Goal: Task Accomplishment & Management: Use online tool/utility

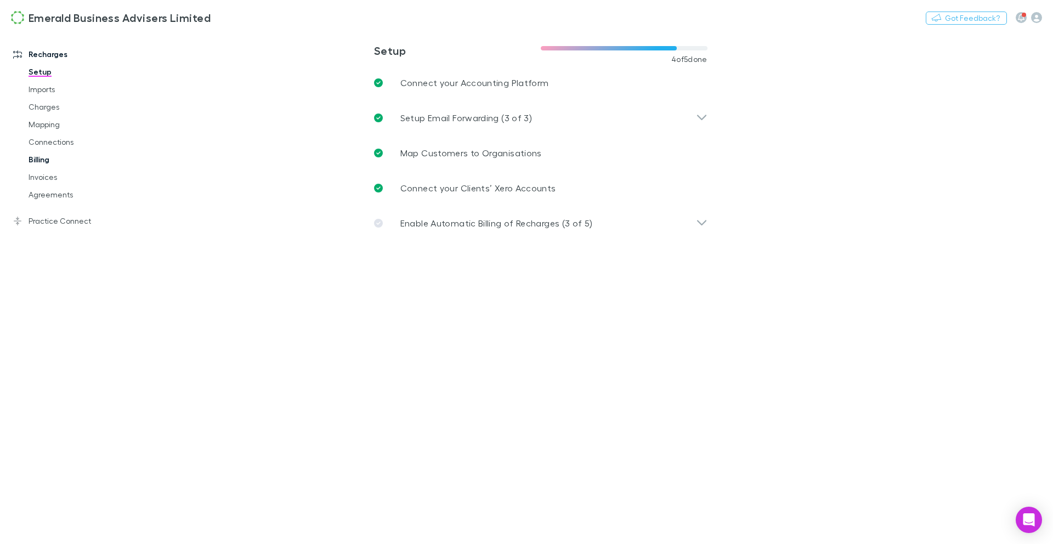
click at [45, 161] on link "Billing" at bounding box center [79, 160] width 122 height 18
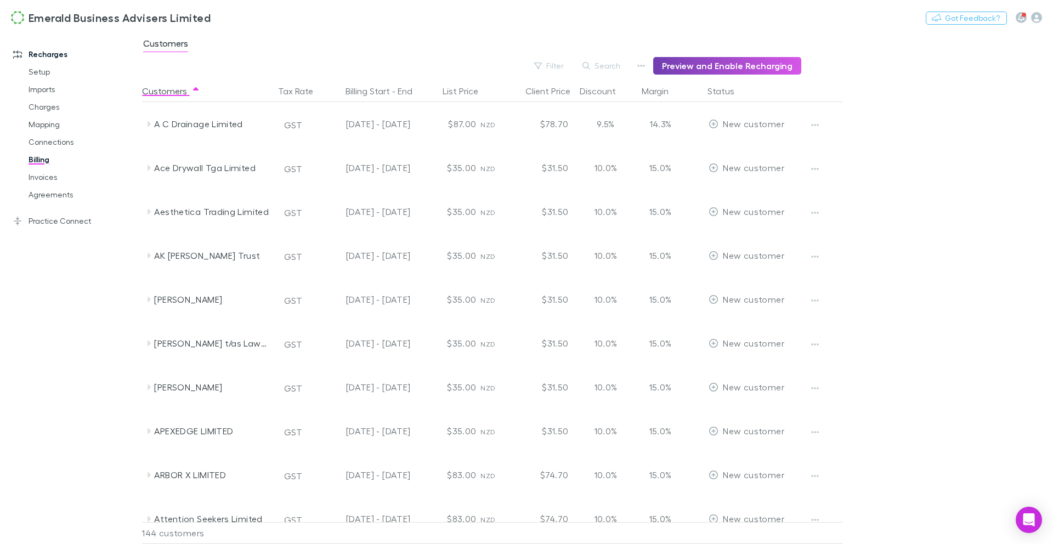
click at [741, 73] on button "Preview and Enable Recharging" at bounding box center [727, 66] width 148 height 18
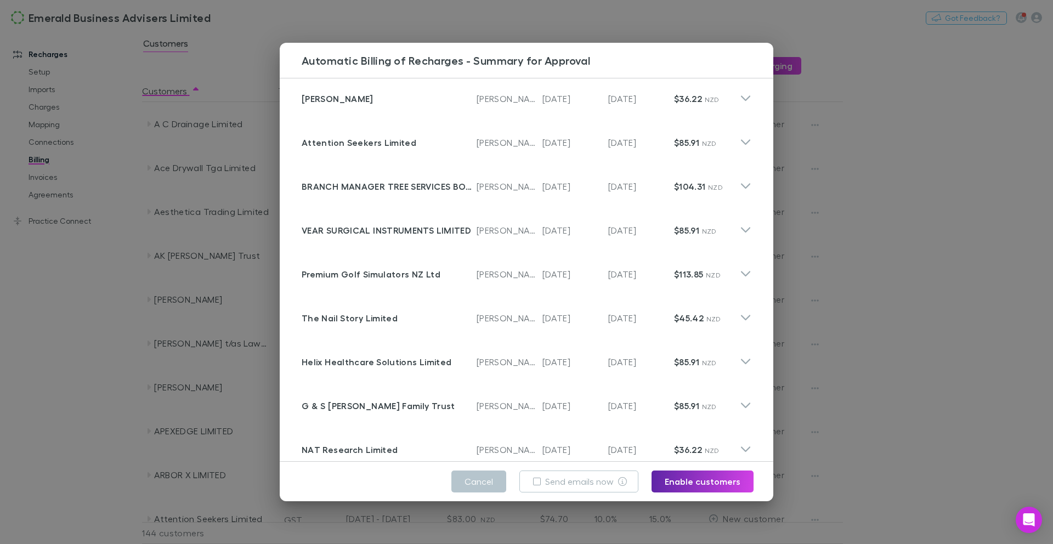
scroll to position [420, 0]
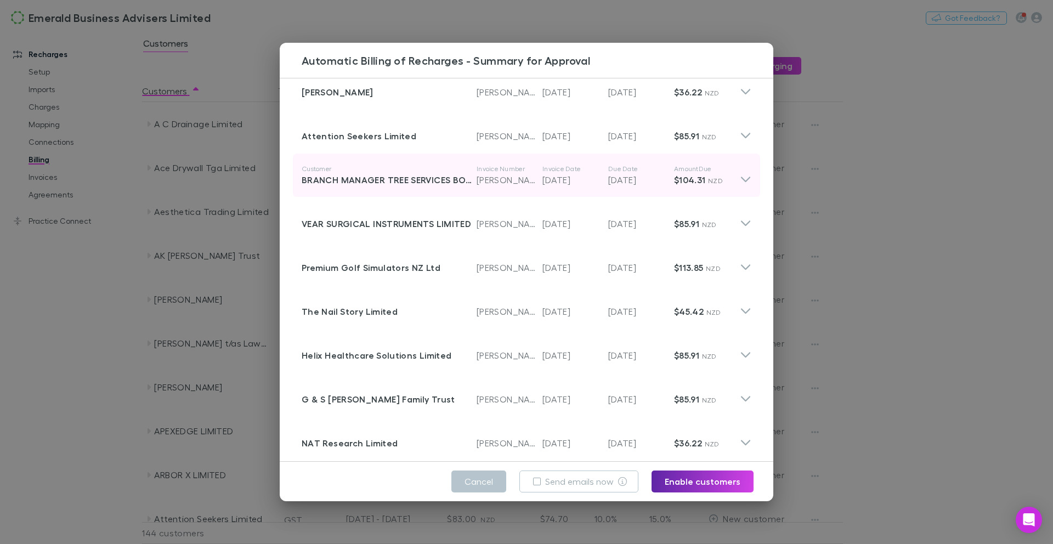
click at [742, 183] on icon at bounding box center [746, 175] width 12 height 22
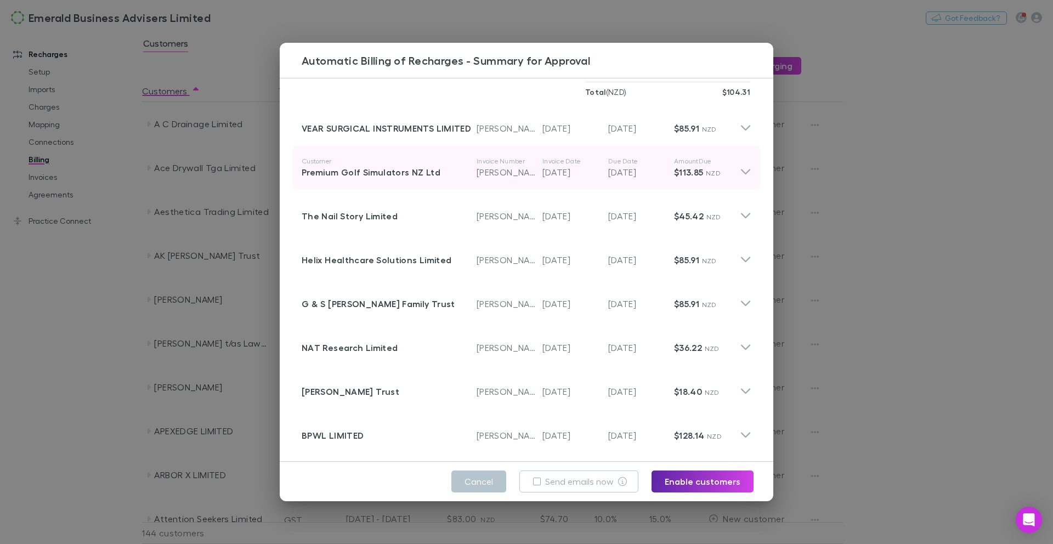
scroll to position [663, 0]
click at [745, 172] on icon at bounding box center [745, 170] width 9 height 5
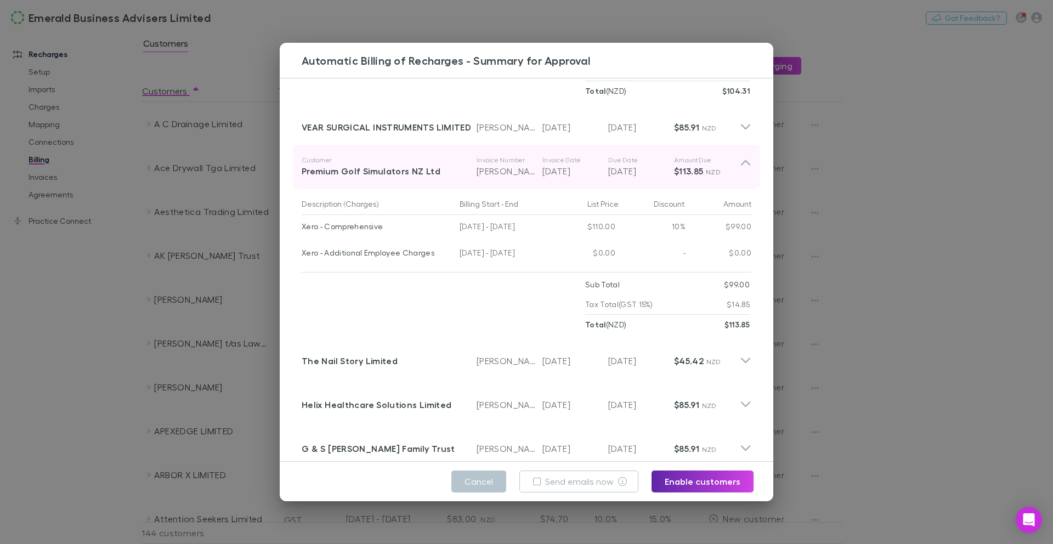
click at [742, 166] on icon at bounding box center [746, 167] width 12 height 22
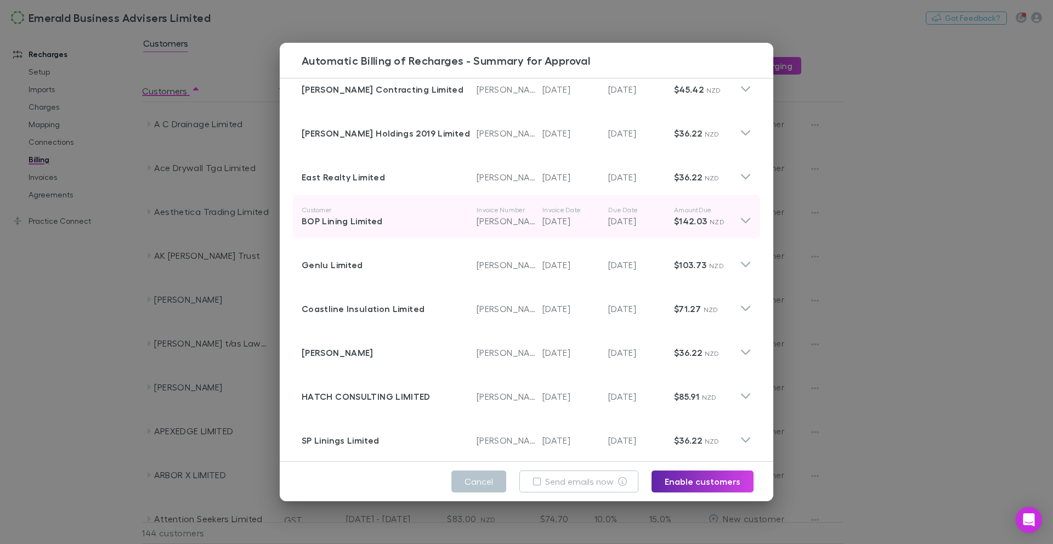
scroll to position [0, 0]
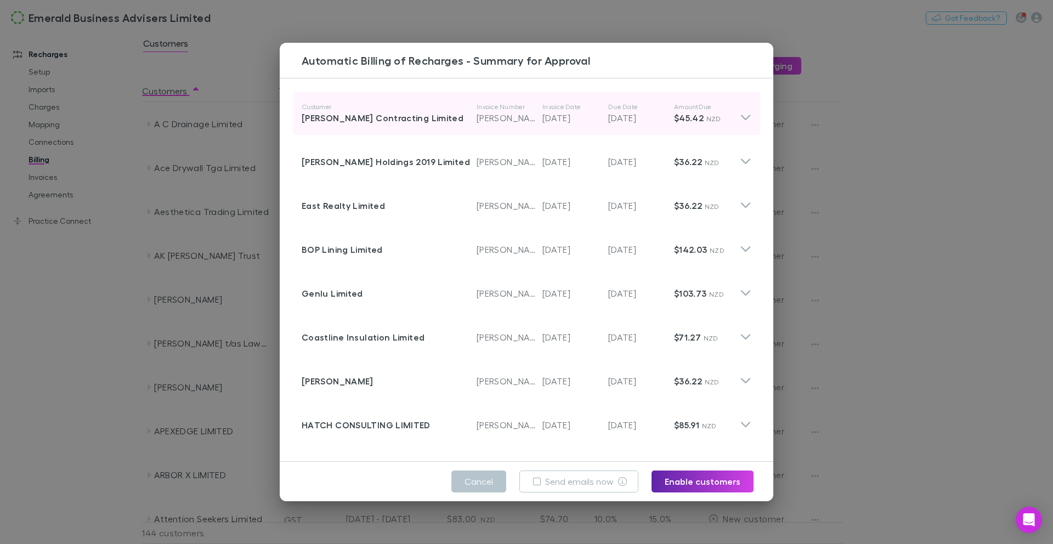
click at [743, 117] on icon at bounding box center [746, 114] width 12 height 22
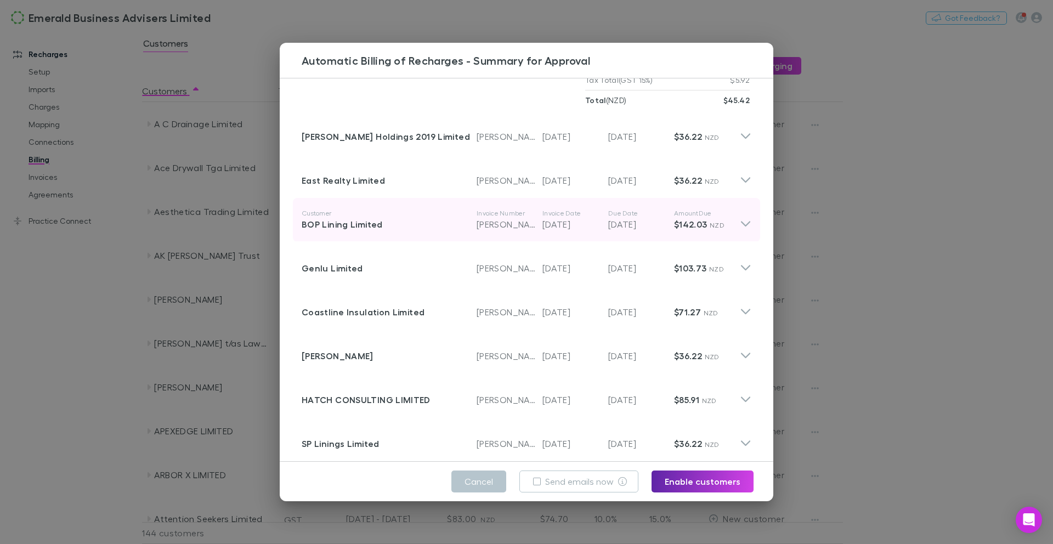
scroll to position [173, 0]
click at [740, 223] on icon at bounding box center [746, 218] width 12 height 22
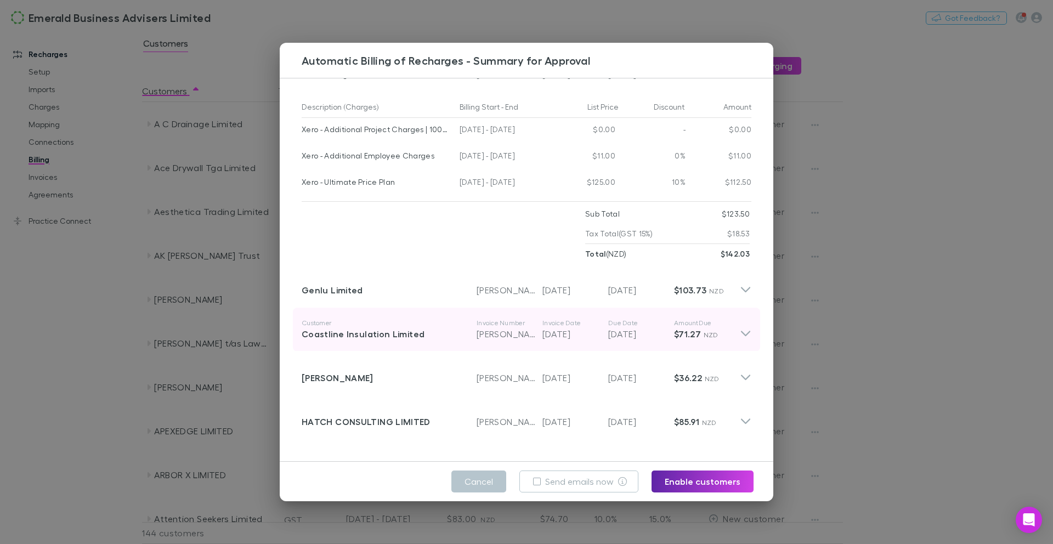
scroll to position [323, 0]
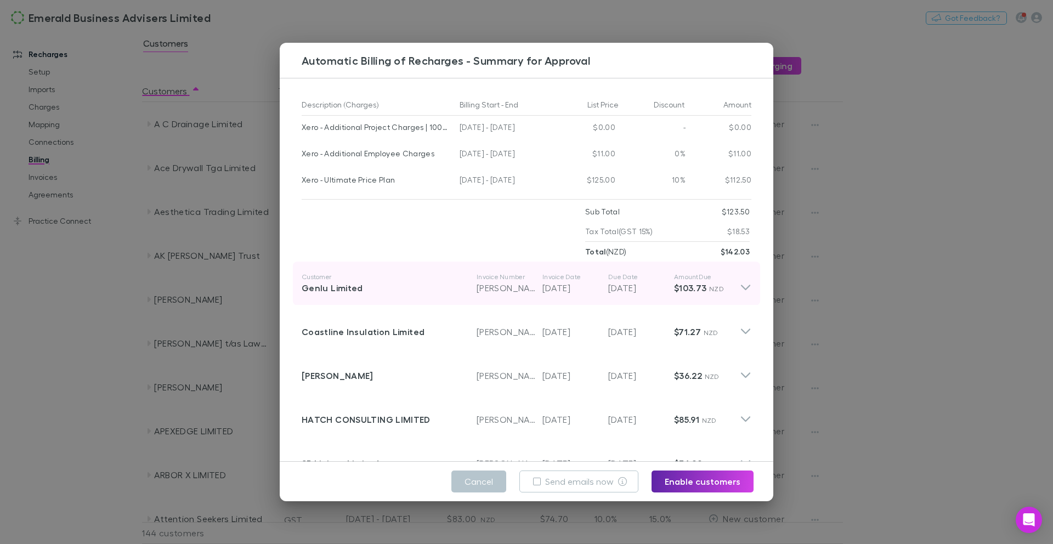
click at [744, 289] on icon at bounding box center [746, 283] width 12 height 22
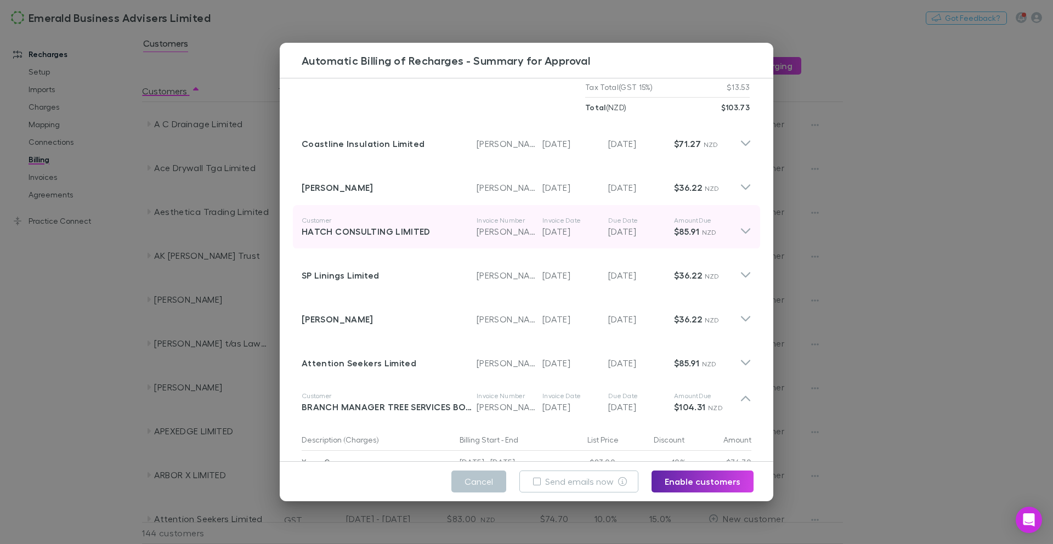
scroll to position [712, 0]
click at [749, 227] on icon at bounding box center [745, 228] width 9 height 5
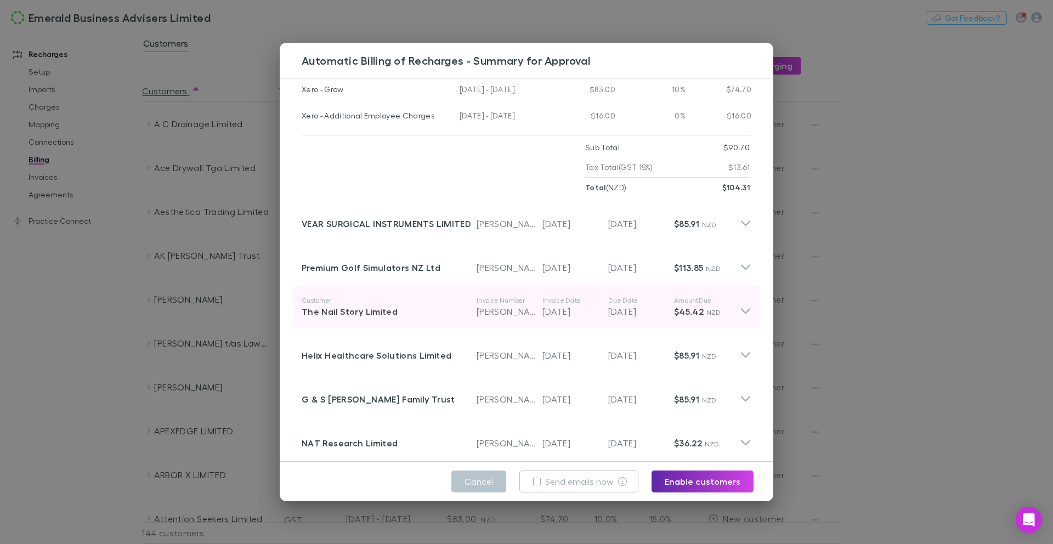
scroll to position [1204, 0]
click at [749, 310] on icon at bounding box center [746, 305] width 12 height 22
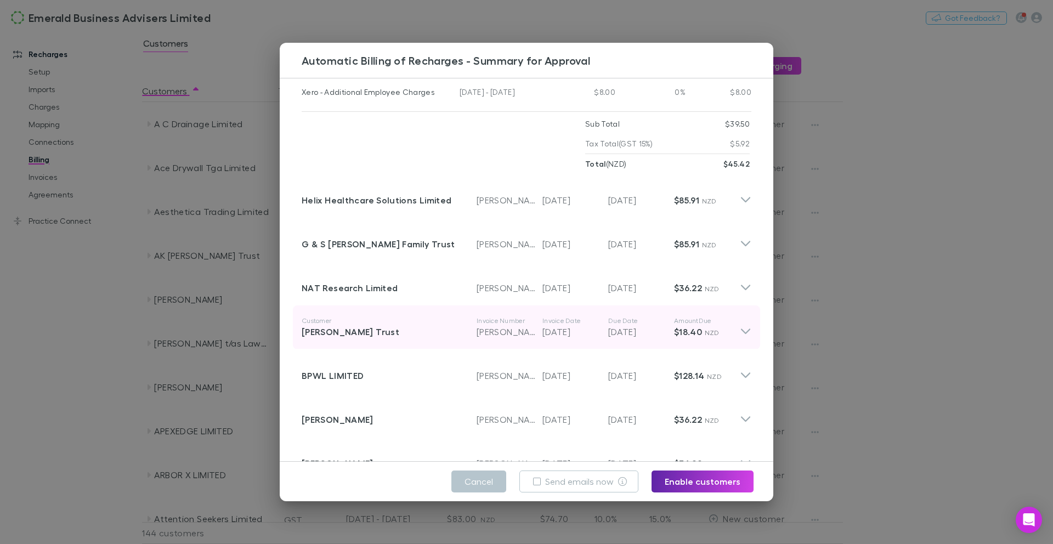
scroll to position [1504, 0]
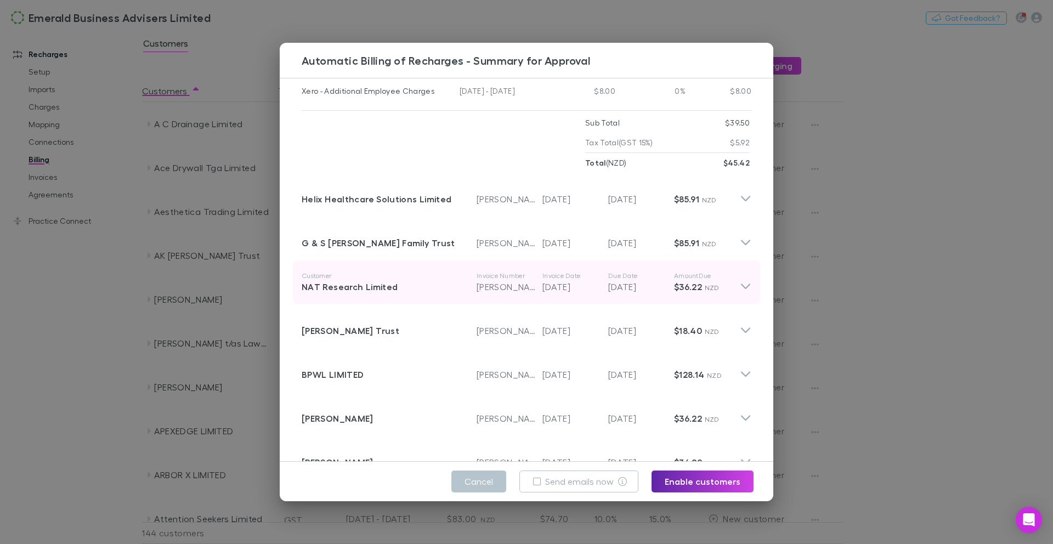
click at [658, 282] on p "[DATE]" at bounding box center [641, 286] width 66 height 13
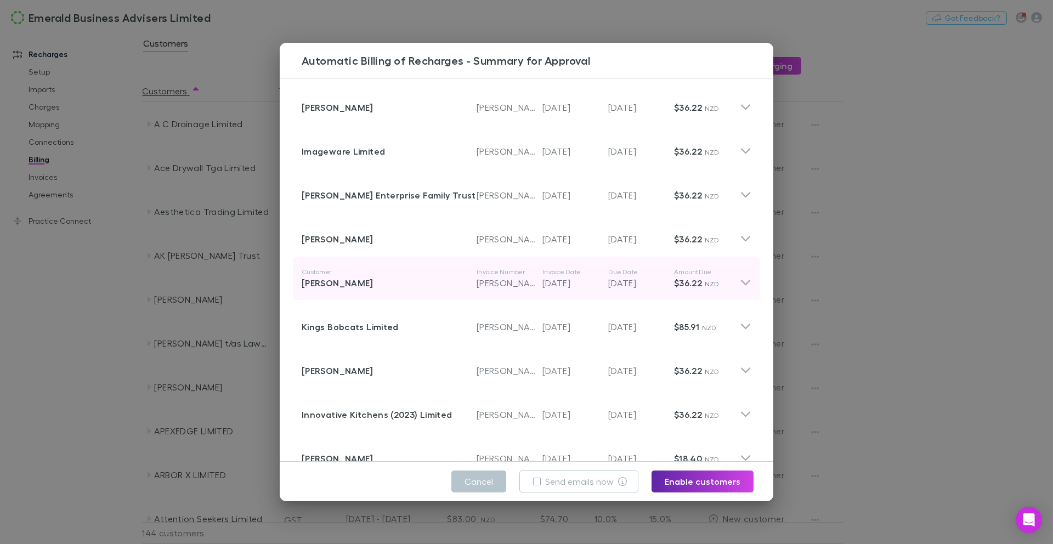
scroll to position [1979, 0]
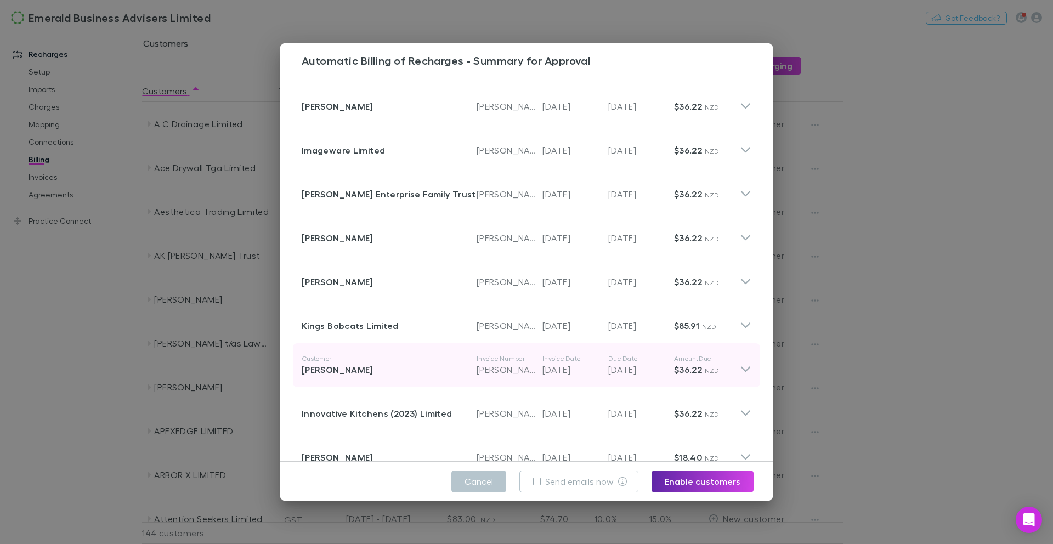
click at [670, 366] on p "[DATE]" at bounding box center [641, 369] width 66 height 13
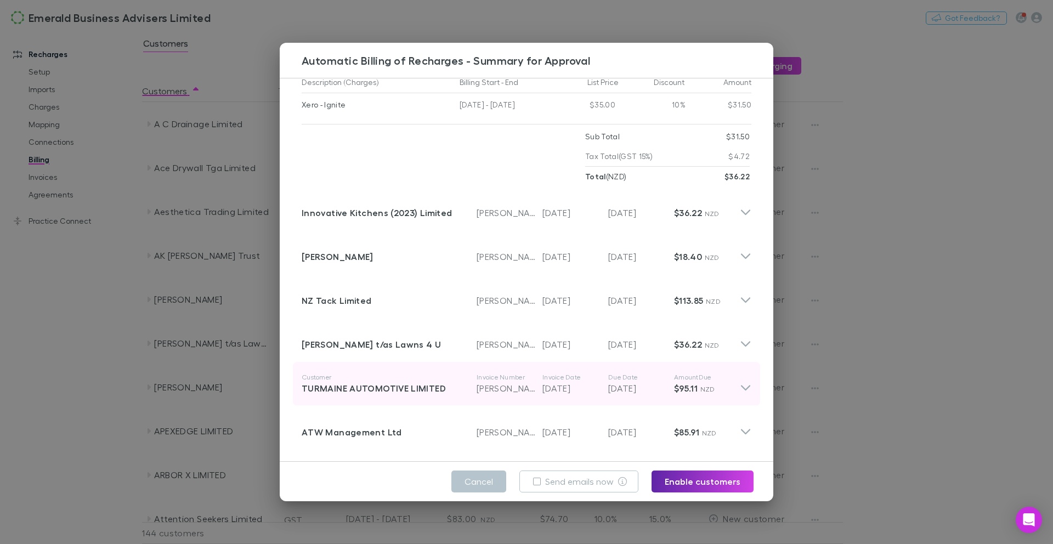
scroll to position [2302, 0]
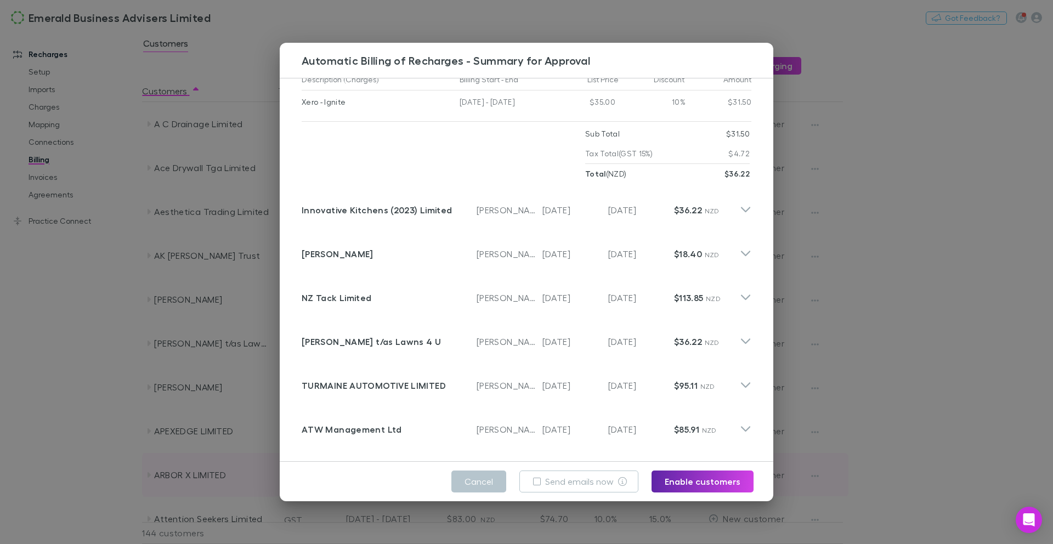
drag, startPoint x: 481, startPoint y: 482, endPoint x: 494, endPoint y: 482, distance: 13.2
click at [481, 482] on button "Cancel" at bounding box center [478, 481] width 55 height 22
